Goal: Navigation & Orientation: Find specific page/section

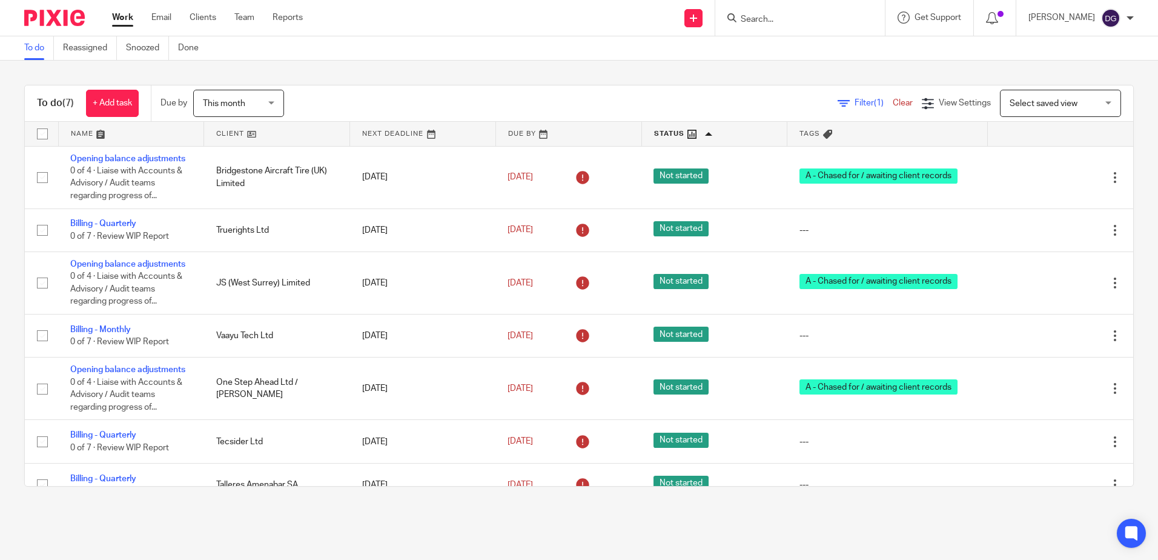
click at [144, 135] on link at bounding box center [131, 134] width 145 height 24
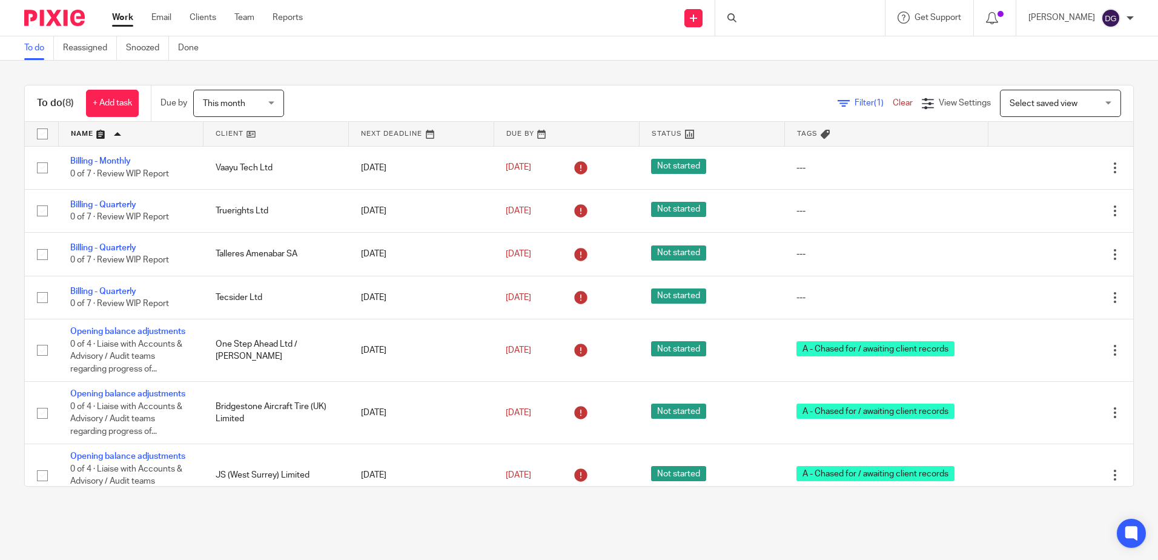
click at [508, 128] on link at bounding box center [566, 134] width 145 height 24
